Goal: Navigation & Orientation: Find specific page/section

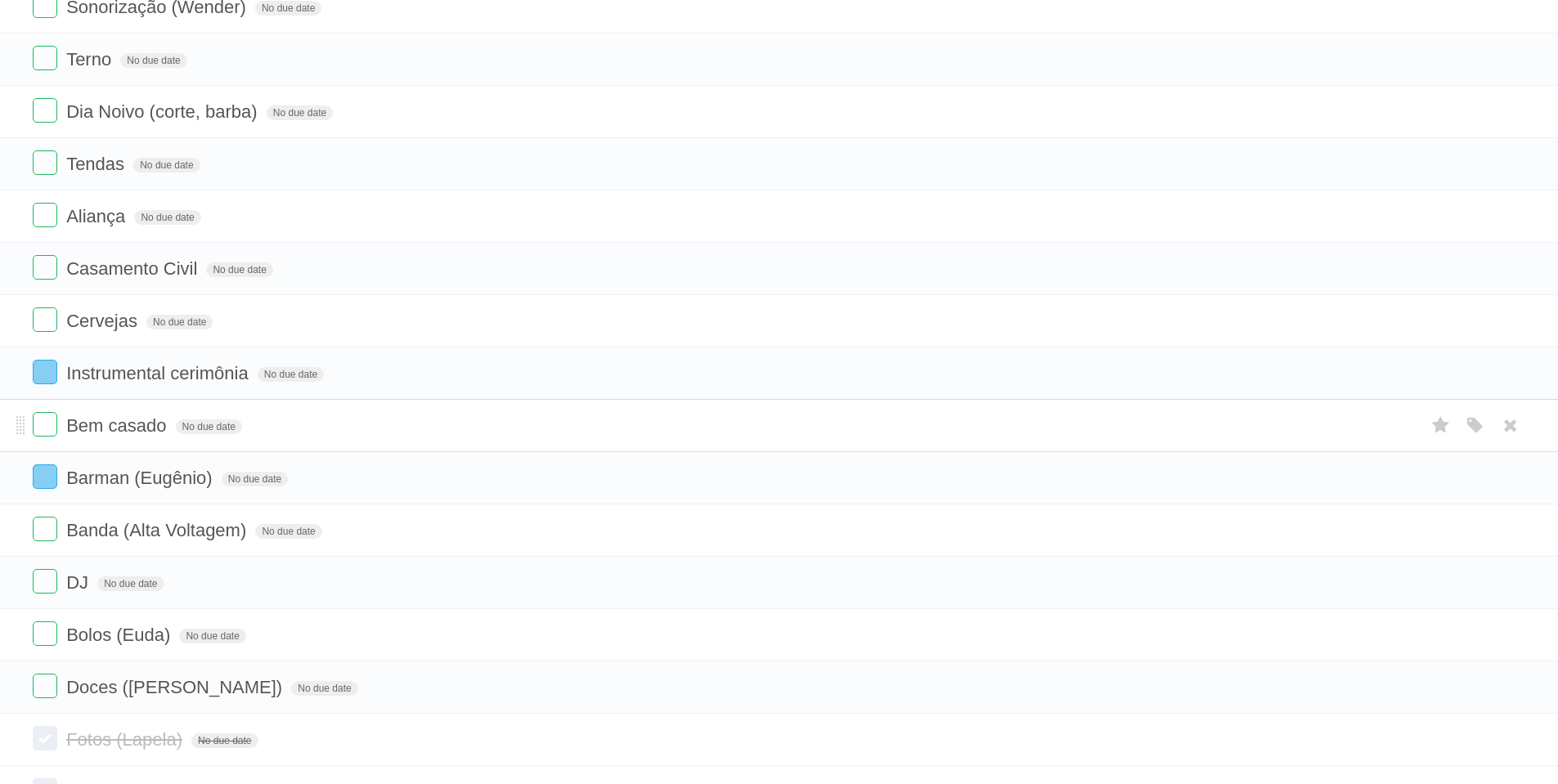
scroll to position [11, 0]
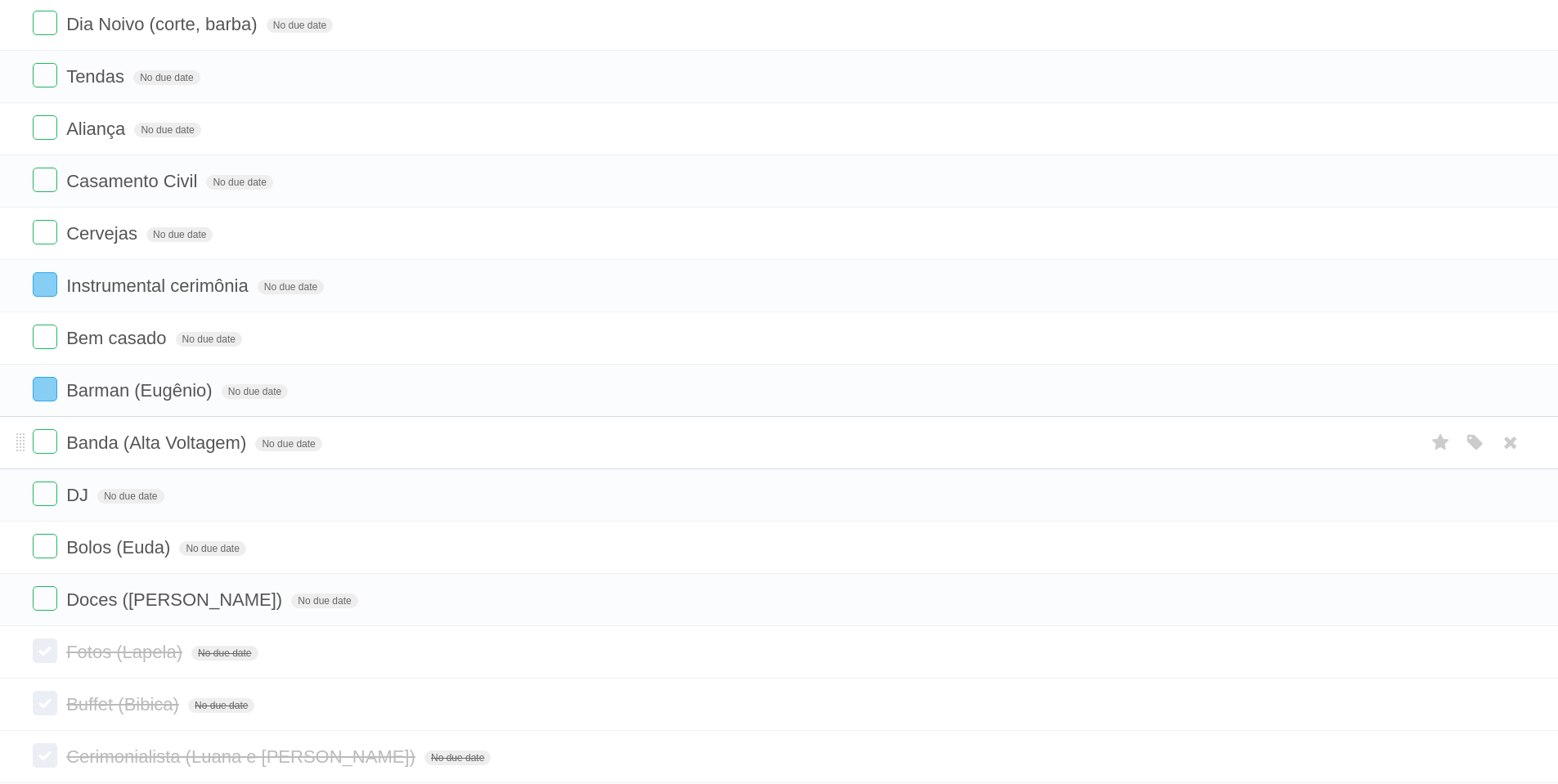
scroll to position [403, 0]
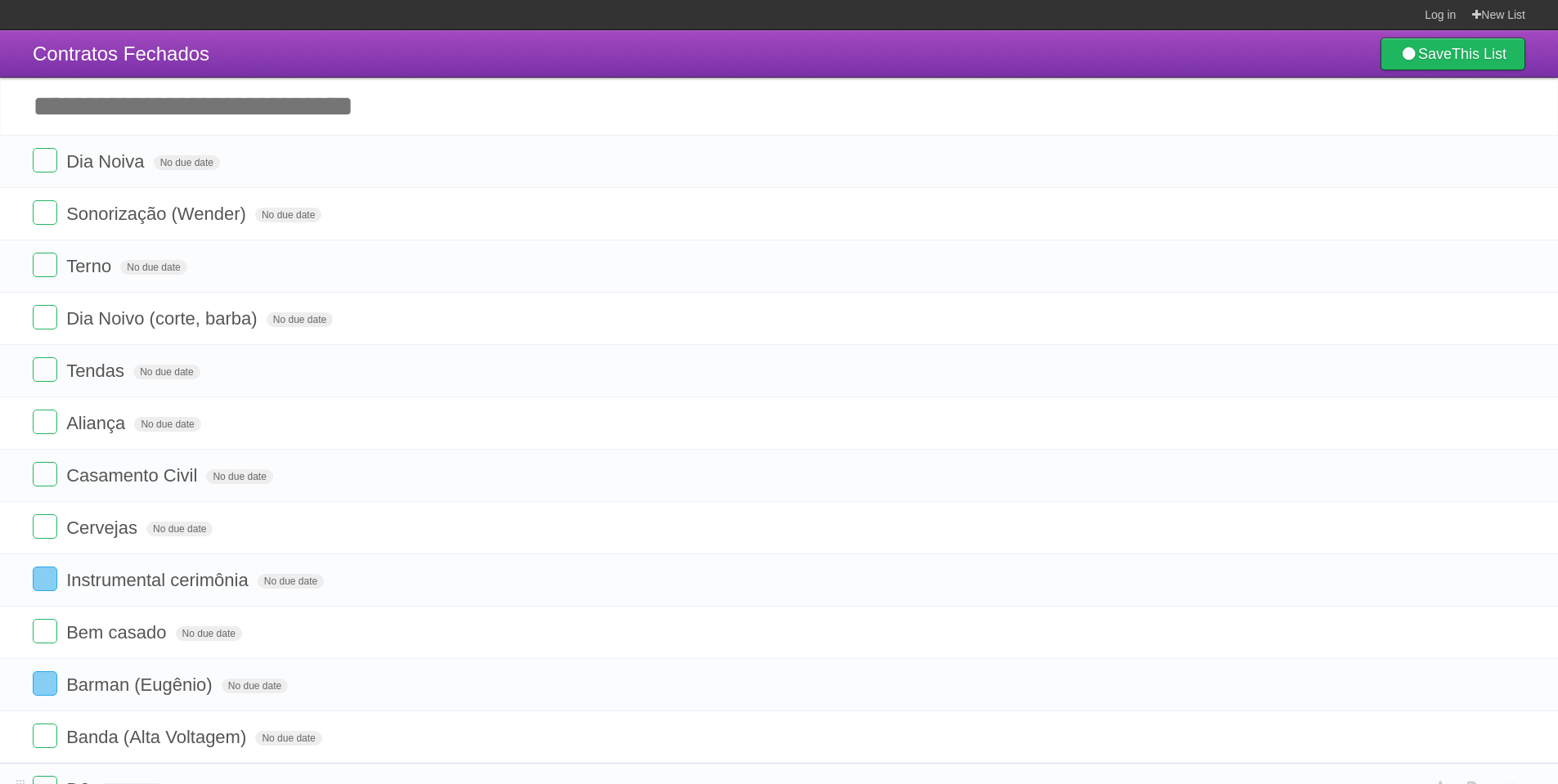
scroll to position [403, 0]
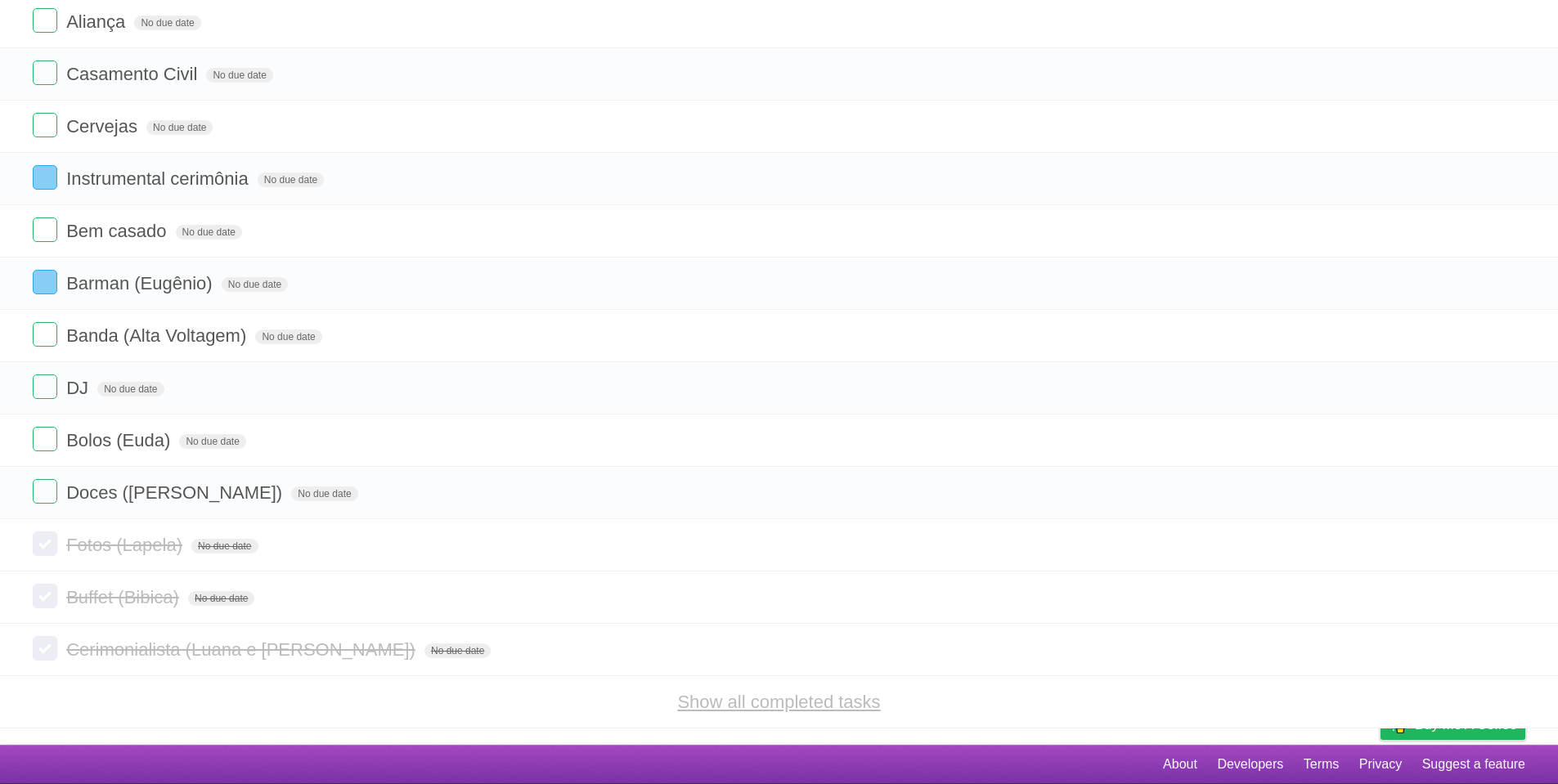
click at [702, 700] on link "Show all completed tasks" at bounding box center [778, 702] width 202 height 21
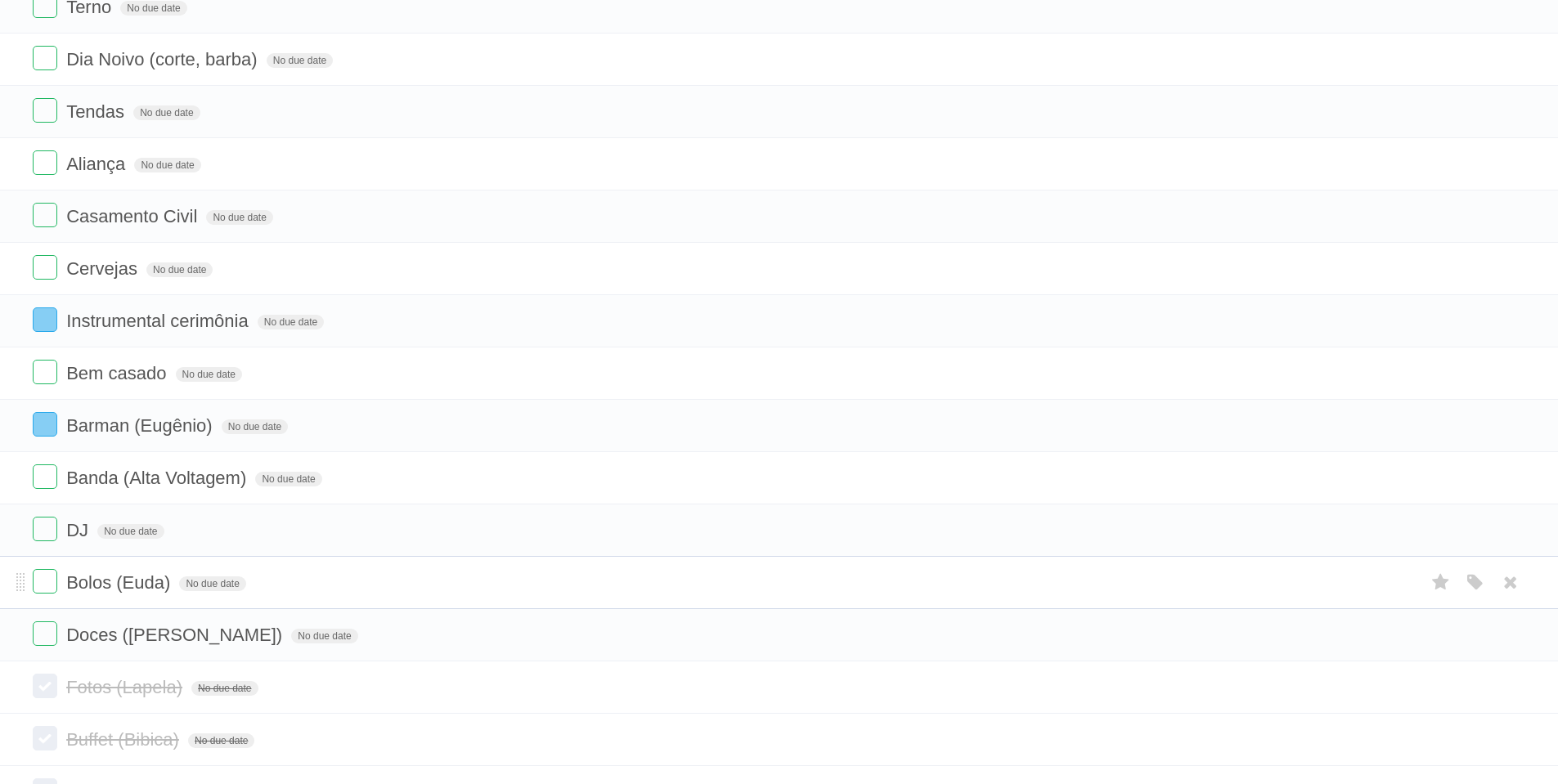
scroll to position [63, 0]
